Goal: Task Accomplishment & Management: Use online tool/utility

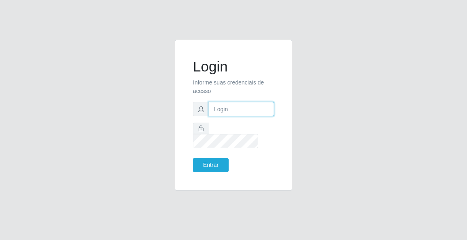
click at [223, 115] on input "text" at bounding box center [241, 109] width 65 height 14
type input "[EMAIL_ADDRESS][DOMAIN_NAME]"
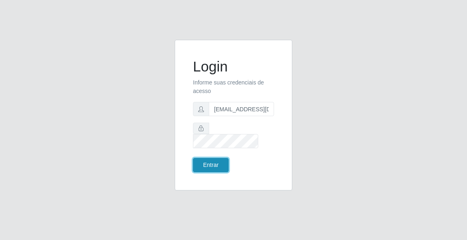
click at [218, 158] on button "Entrar" at bounding box center [211, 165] width 36 height 14
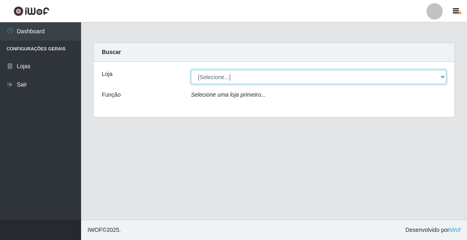
click at [434, 73] on select "[Selecione...] Rede Potiguar 5 - Extremoz" at bounding box center [319, 77] width 256 height 14
select select "79"
click at [191, 70] on select "[Selecione...] Rede Potiguar 5 - Extremoz" at bounding box center [319, 77] width 256 height 14
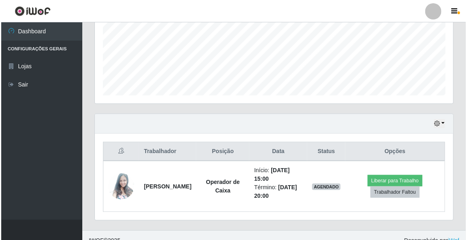
scroll to position [204, 0]
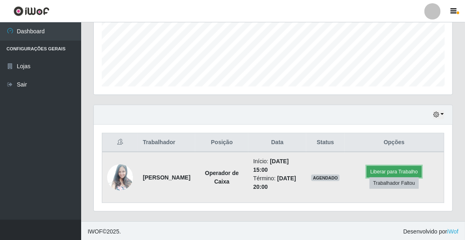
click at [403, 166] on button "Liberar para Trabalho" at bounding box center [394, 171] width 55 height 11
click at [385, 171] on button "Liberar para Trabalho" at bounding box center [394, 171] width 55 height 11
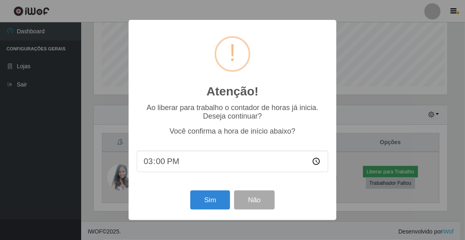
scroll to position [168, 356]
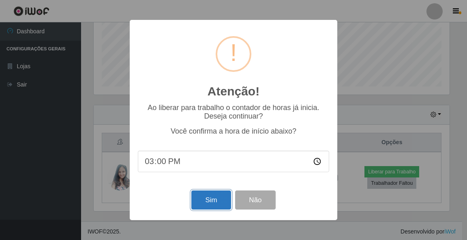
click at [200, 200] on button "Sim" at bounding box center [210, 199] width 39 height 19
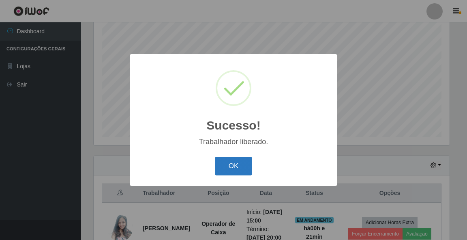
click at [234, 167] on button "OK" at bounding box center [234, 166] width 38 height 19
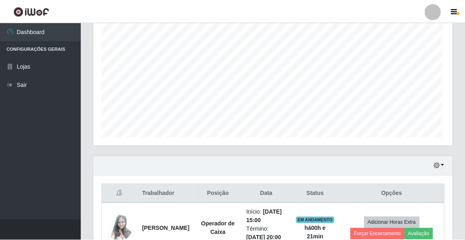
scroll to position [168, 359]
